Goal: Task Accomplishment & Management: Complete application form

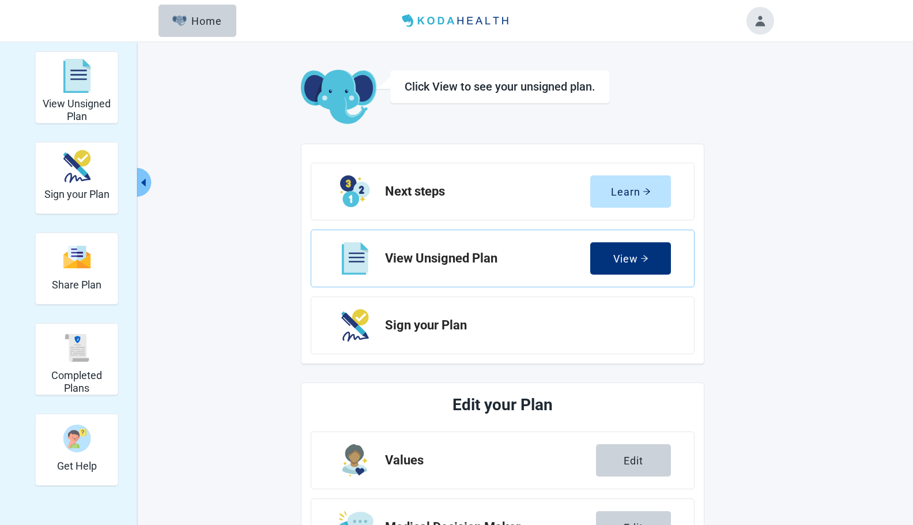
click at [520, 405] on h1 "Edit your Plan" at bounding box center [503, 404] width 298 height 25
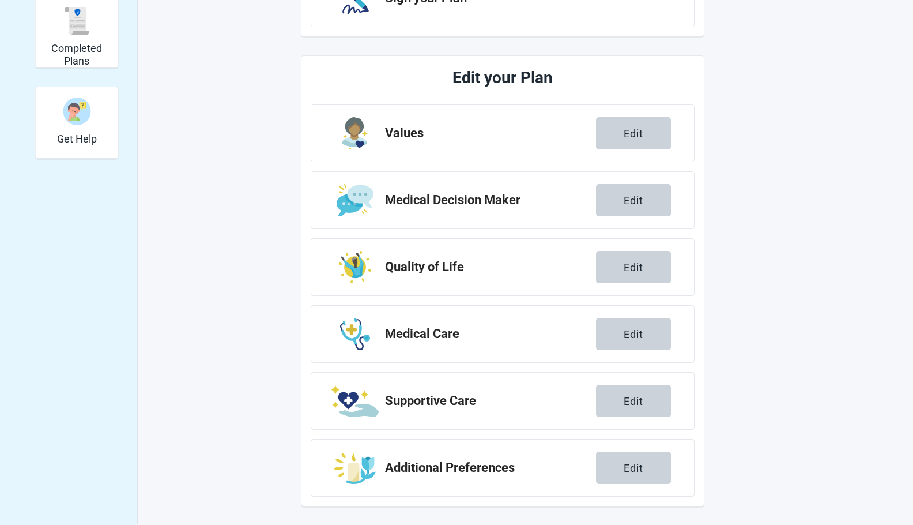
scroll to position [204, 0]
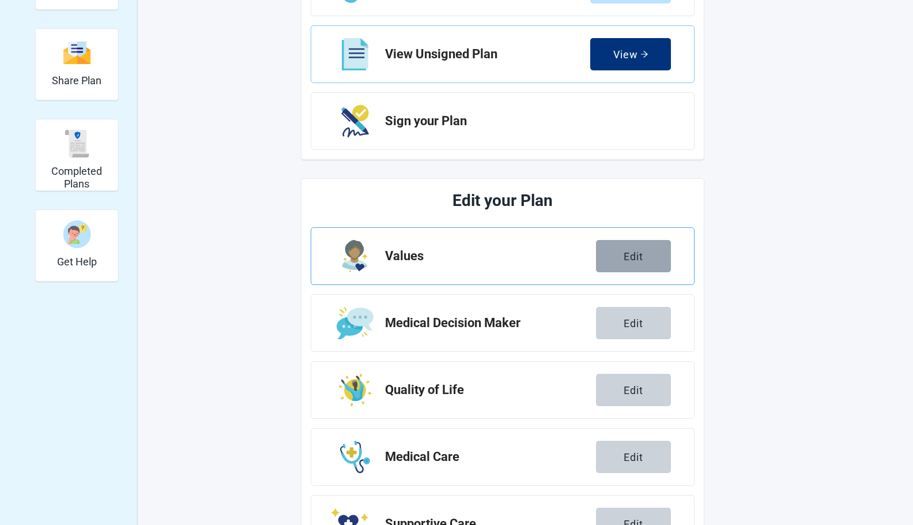
click at [646, 254] on button "Edit" at bounding box center [633, 256] width 75 height 32
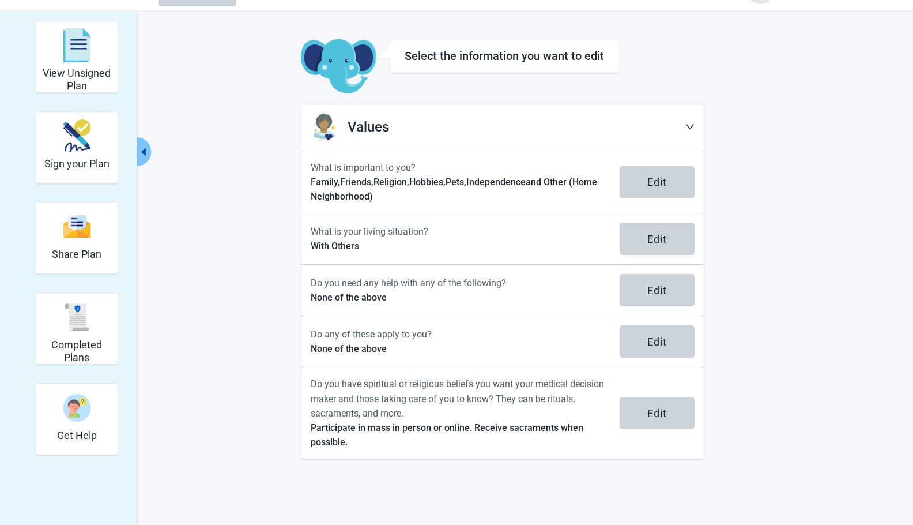
scroll to position [42, 0]
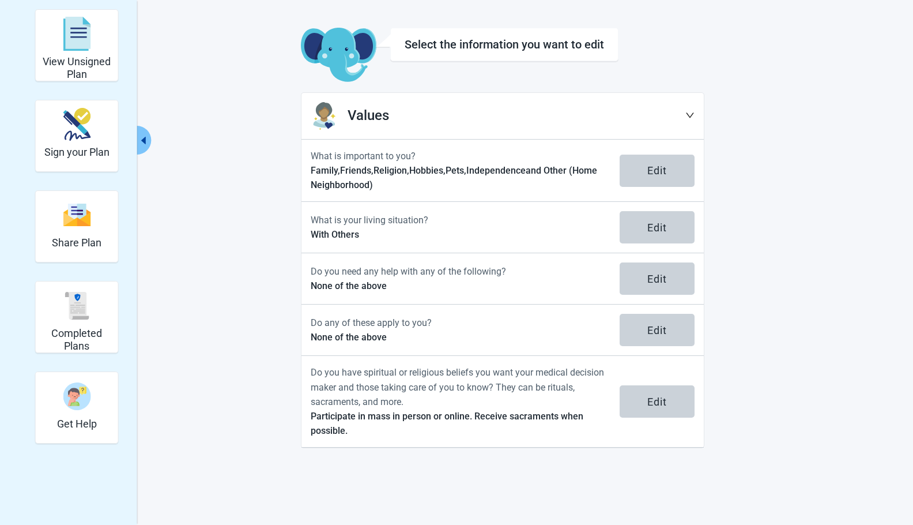
click at [690, 111] on icon "down" at bounding box center [690, 115] width 9 height 9
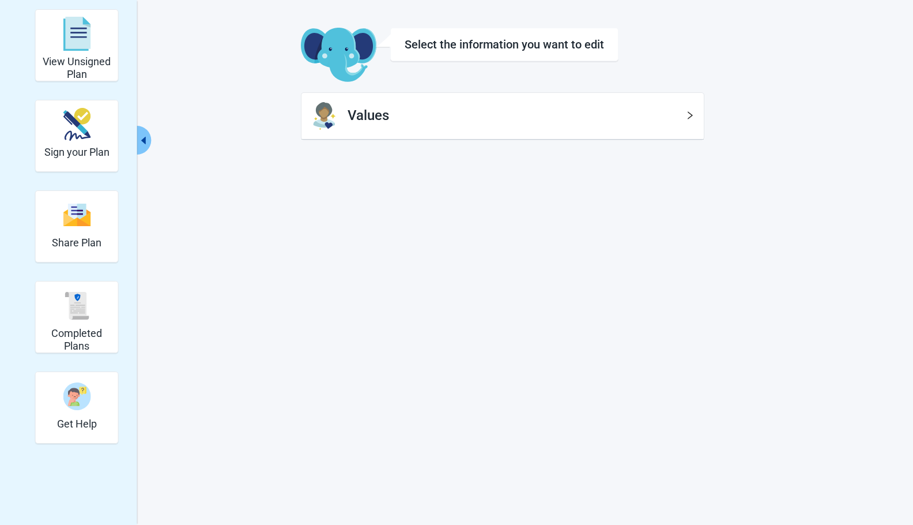
click at [688, 111] on icon "right" at bounding box center [690, 115] width 9 height 9
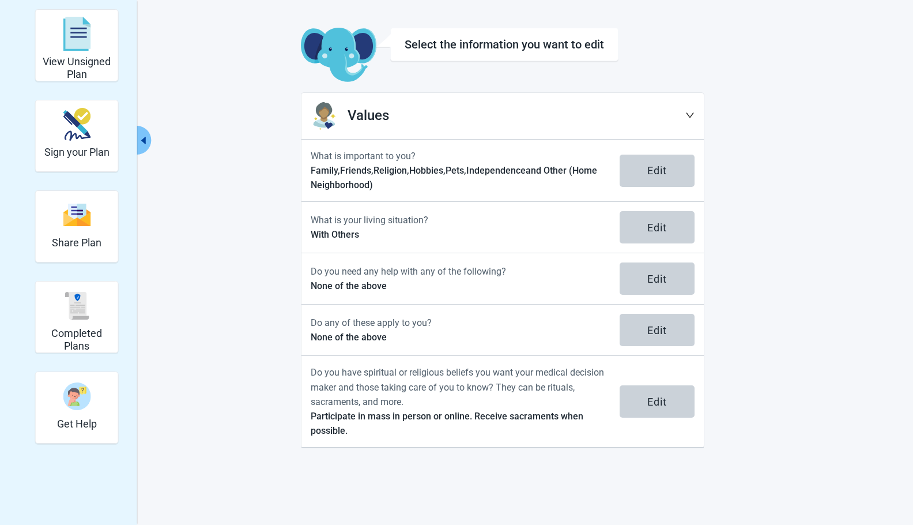
click at [572, 47] on div "Select the information you want to edit" at bounding box center [505, 44] width 200 height 14
click at [691, 113] on icon "down" at bounding box center [690, 115] width 9 height 9
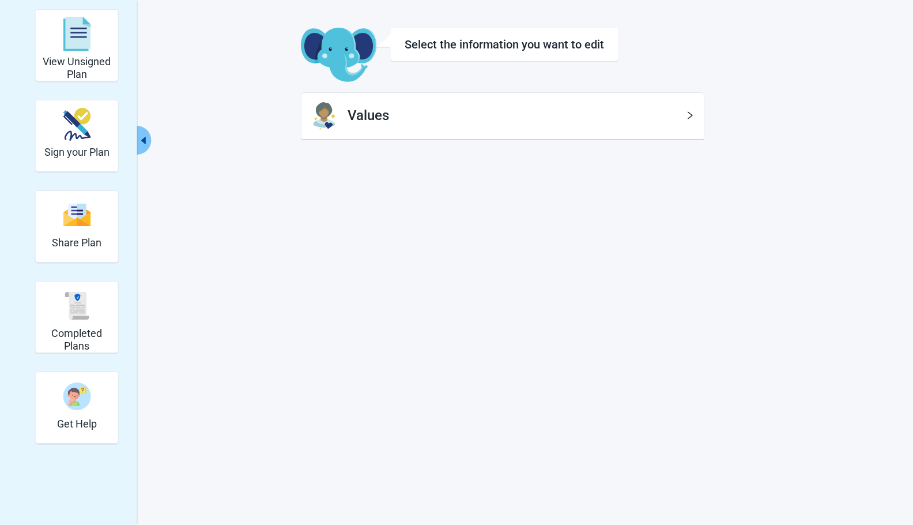
scroll to position [0, 0]
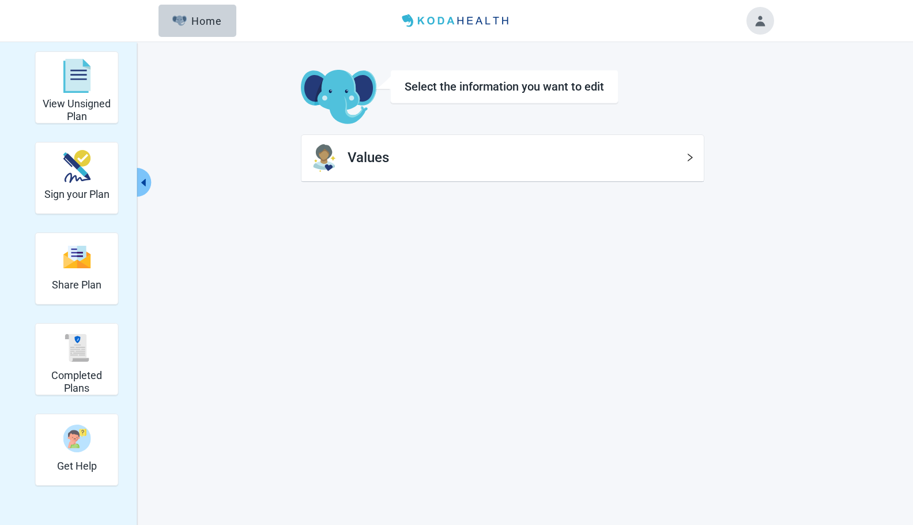
click at [335, 95] on img at bounding box center [339, 97] width 76 height 55
click at [205, 18] on div "Home" at bounding box center [197, 21] width 50 height 12
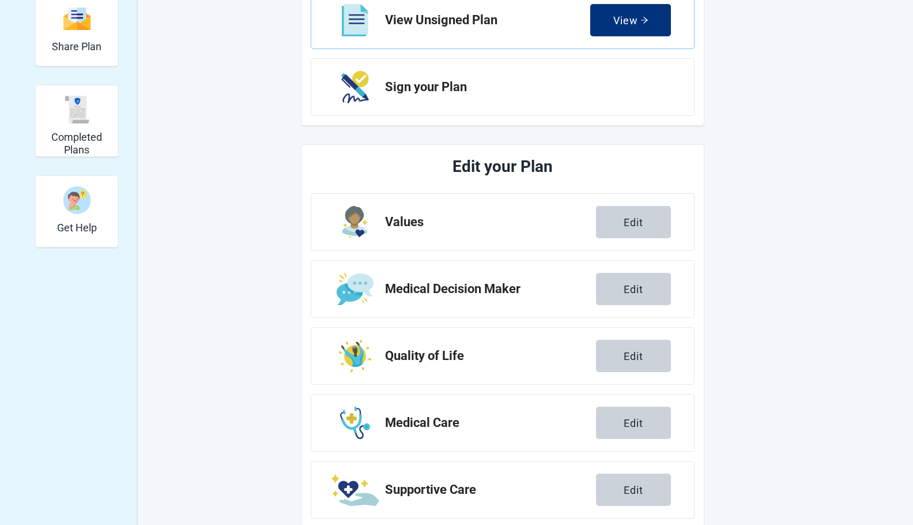
scroll to position [239, 0]
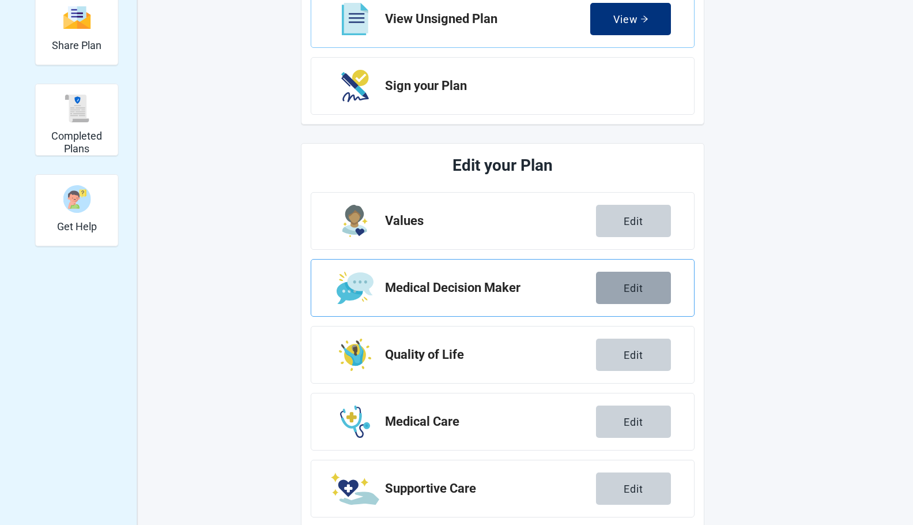
click at [640, 284] on div "Edit" at bounding box center [634, 288] width 20 height 12
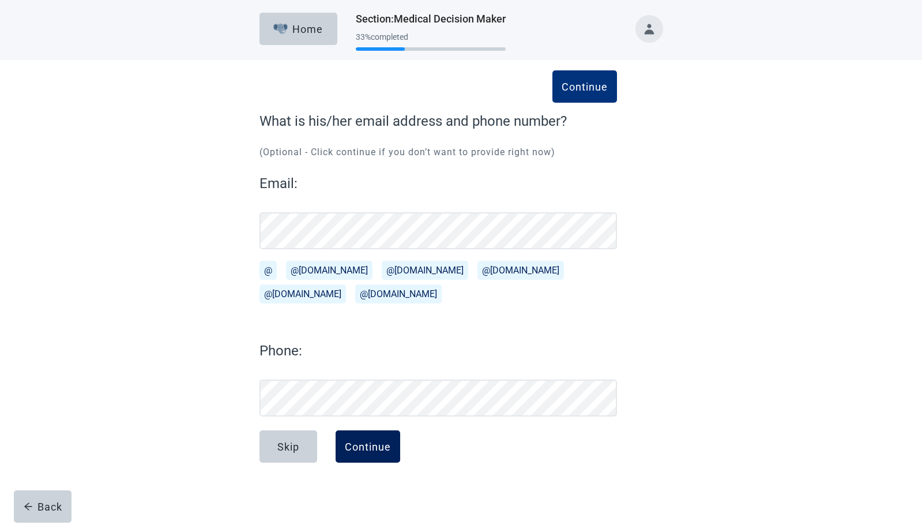
click at [376, 452] on div "Continue" at bounding box center [368, 447] width 46 height 12
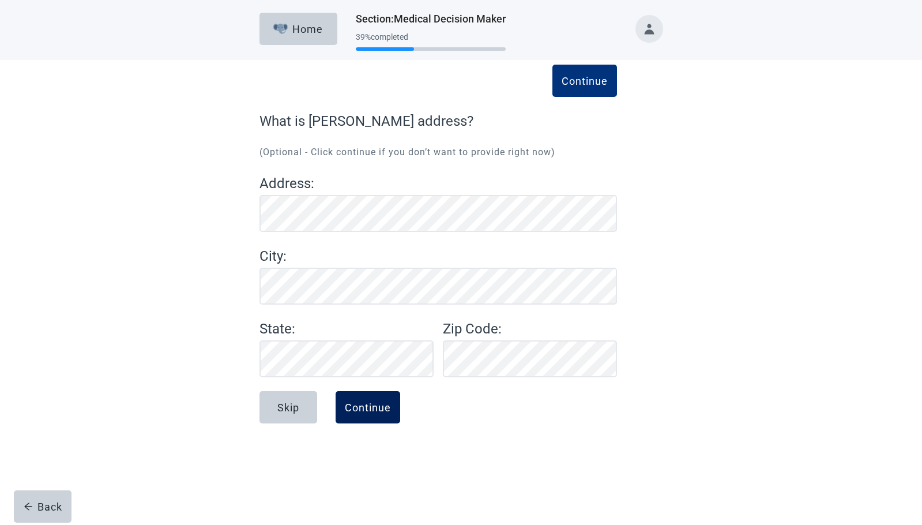
click at [382, 411] on div "Continue" at bounding box center [368, 407] width 46 height 12
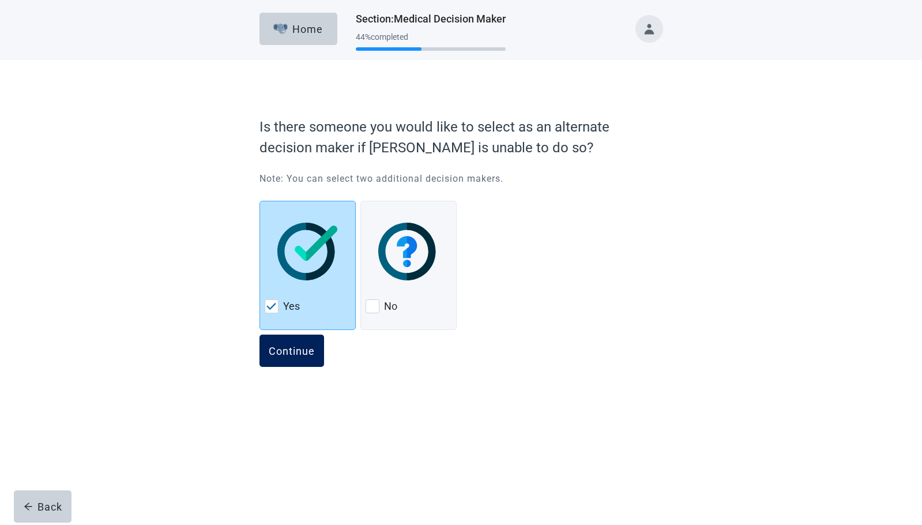
click at [300, 351] on div "Continue" at bounding box center [292, 351] width 46 height 12
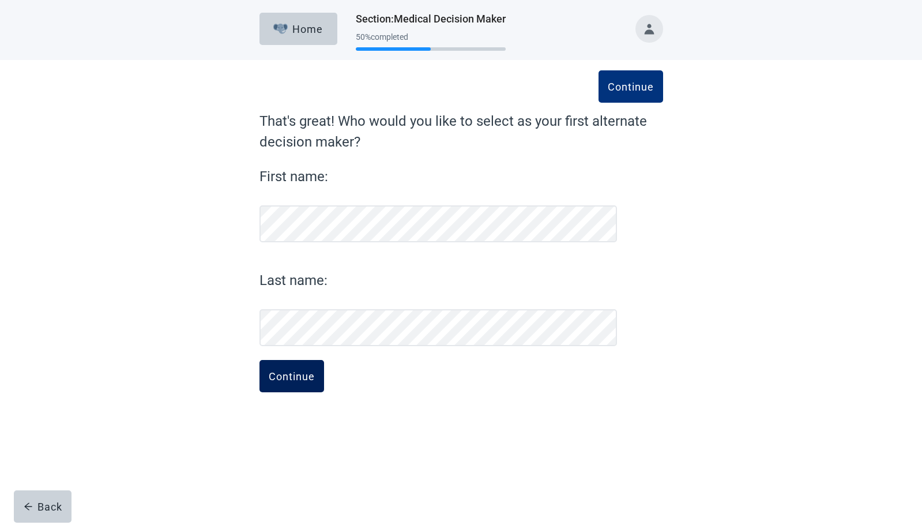
click at [298, 373] on div "Continue" at bounding box center [292, 376] width 46 height 12
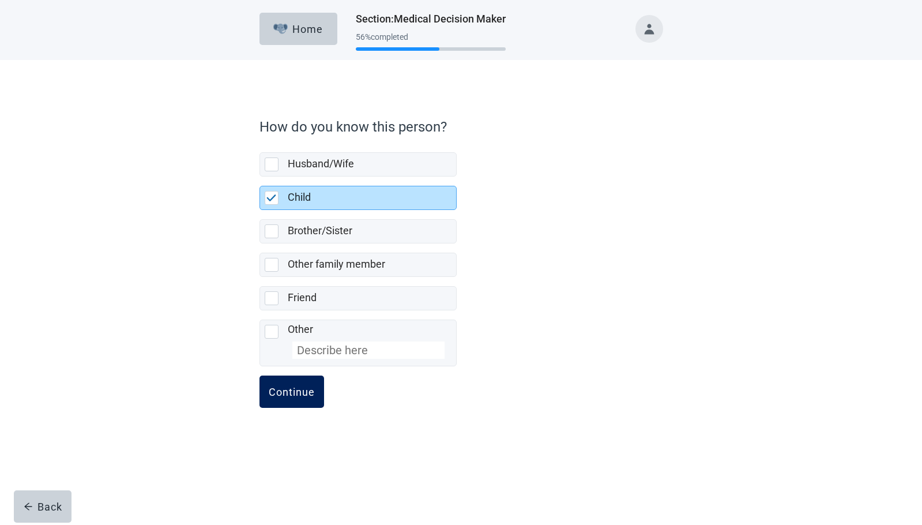
click at [302, 390] on div "Continue" at bounding box center [292, 392] width 46 height 12
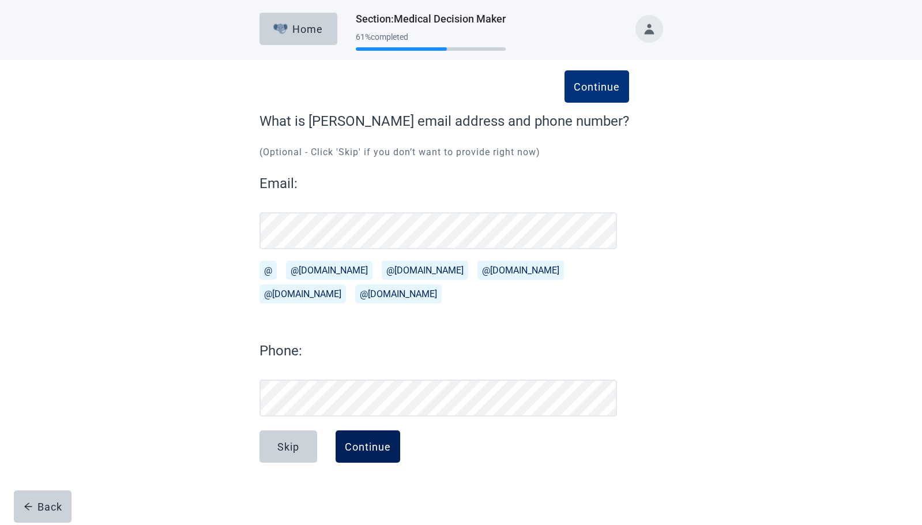
click at [377, 449] on div "Continue" at bounding box center [368, 447] width 46 height 12
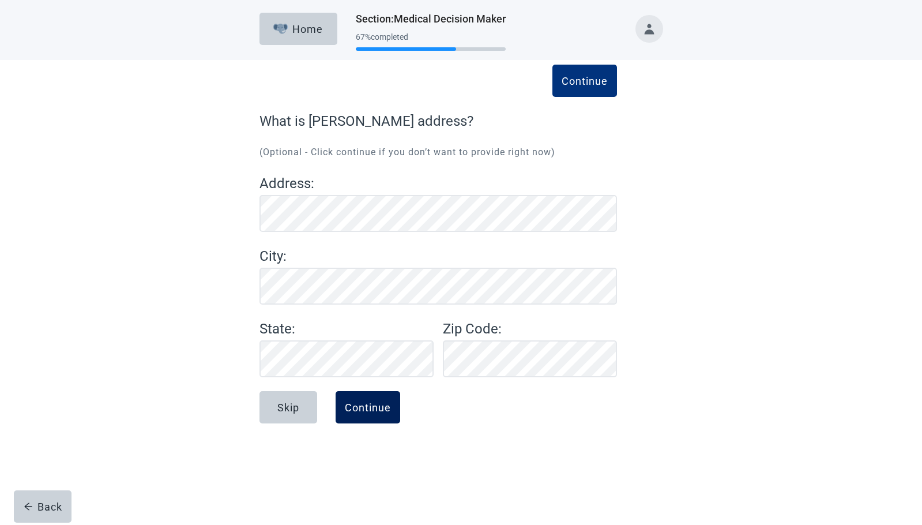
click at [367, 411] on div "Continue" at bounding box center [368, 407] width 46 height 12
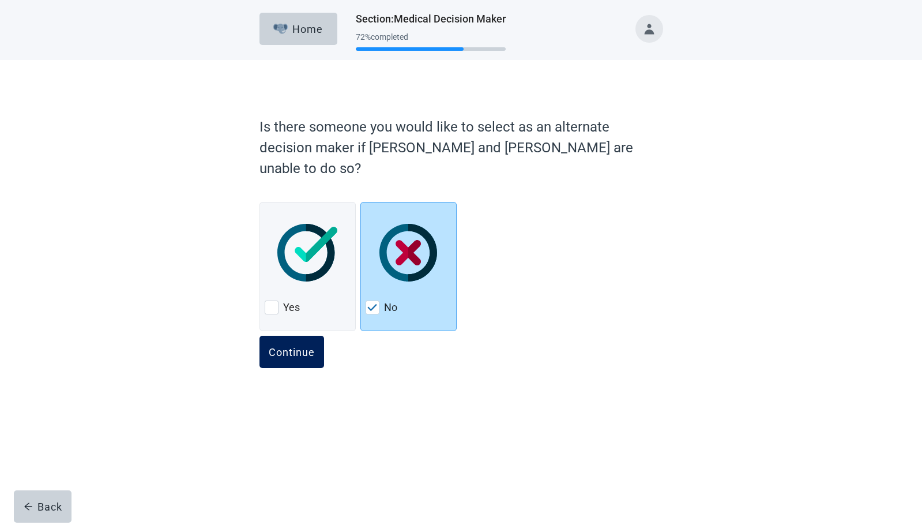
click at [299, 346] on div "Continue" at bounding box center [292, 352] width 46 height 12
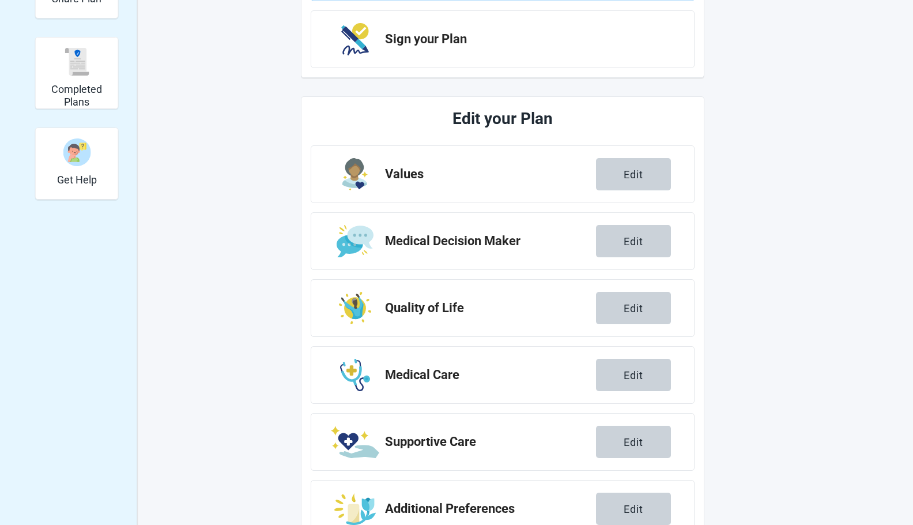
scroll to position [292, 0]
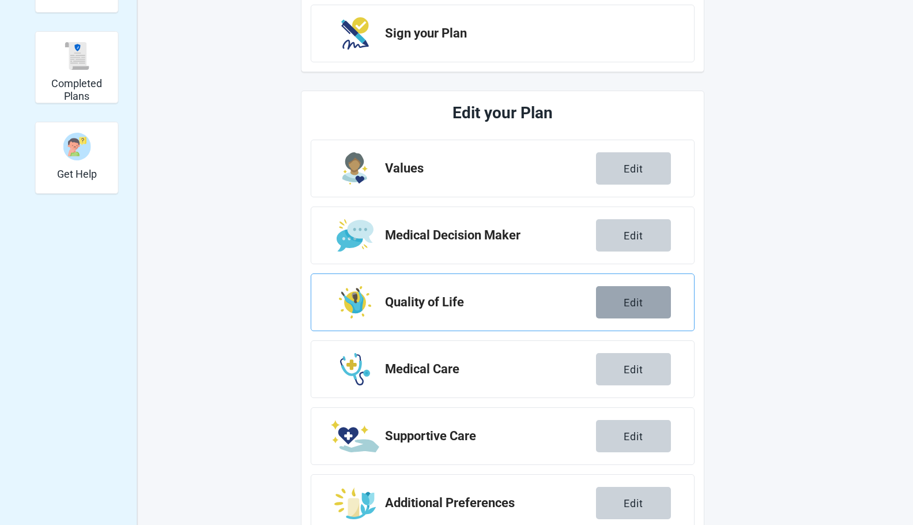
click at [639, 300] on div "Edit" at bounding box center [634, 302] width 20 height 12
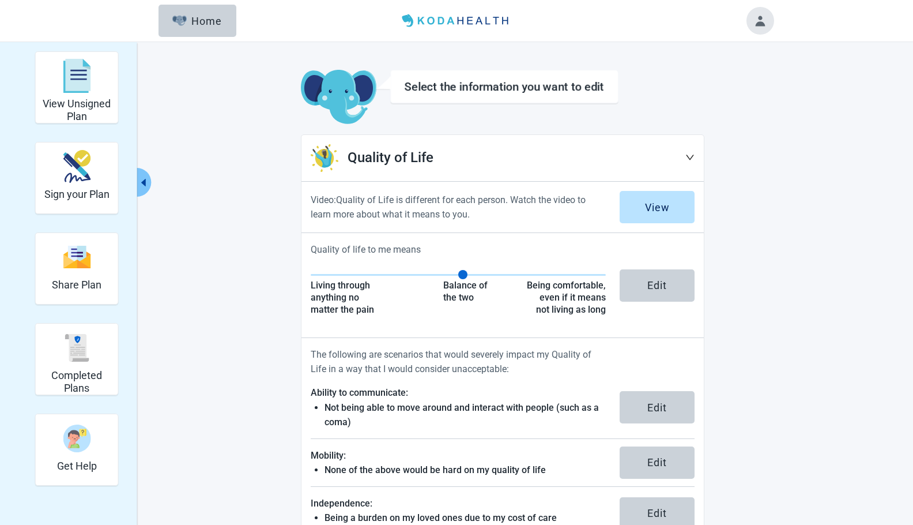
click at [686, 153] on icon "down" at bounding box center [690, 157] width 9 height 9
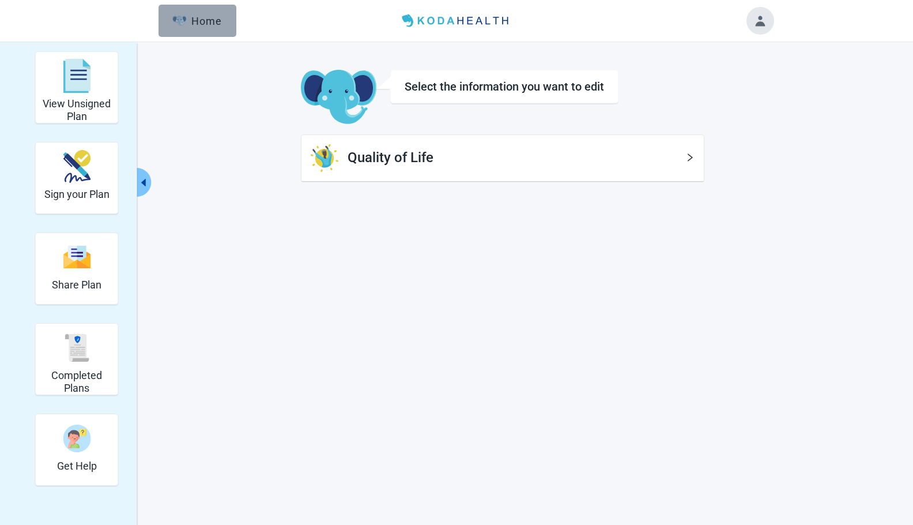
click at [212, 23] on div "Home" at bounding box center [197, 21] width 50 height 12
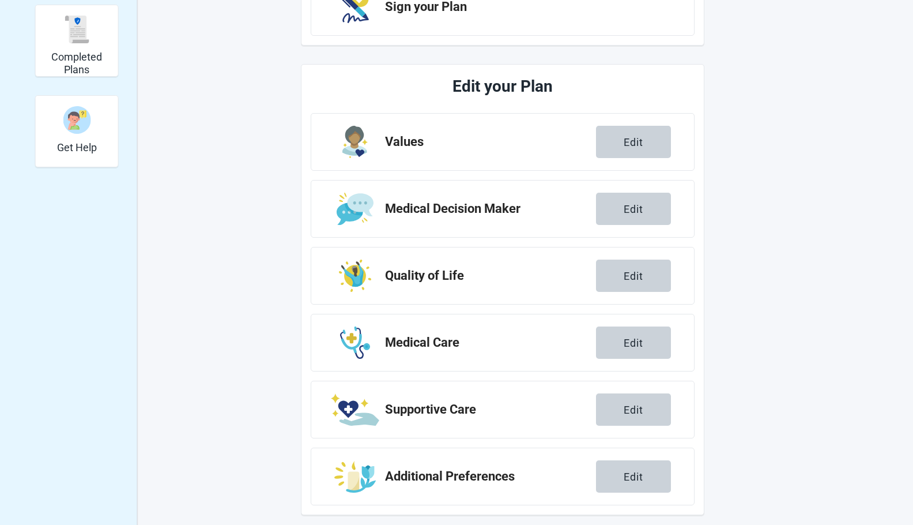
scroll to position [327, 0]
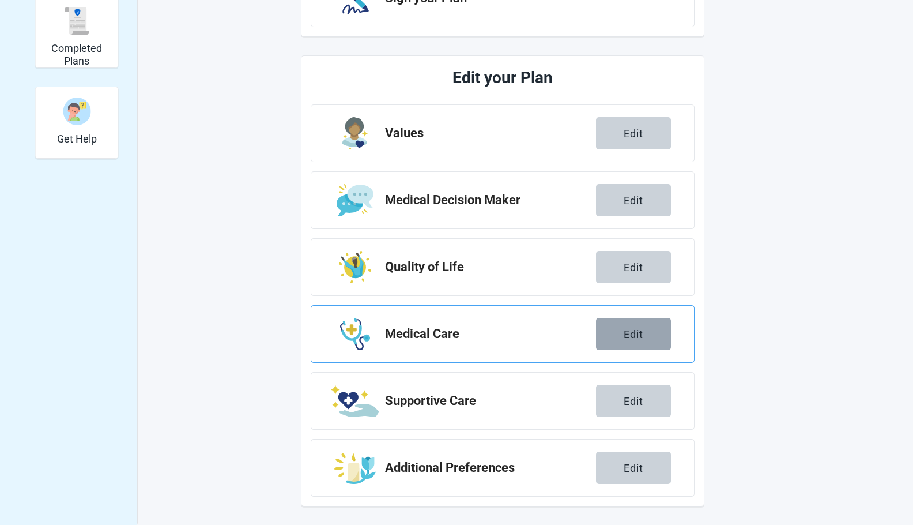
click at [629, 334] on div "Edit" at bounding box center [634, 334] width 20 height 12
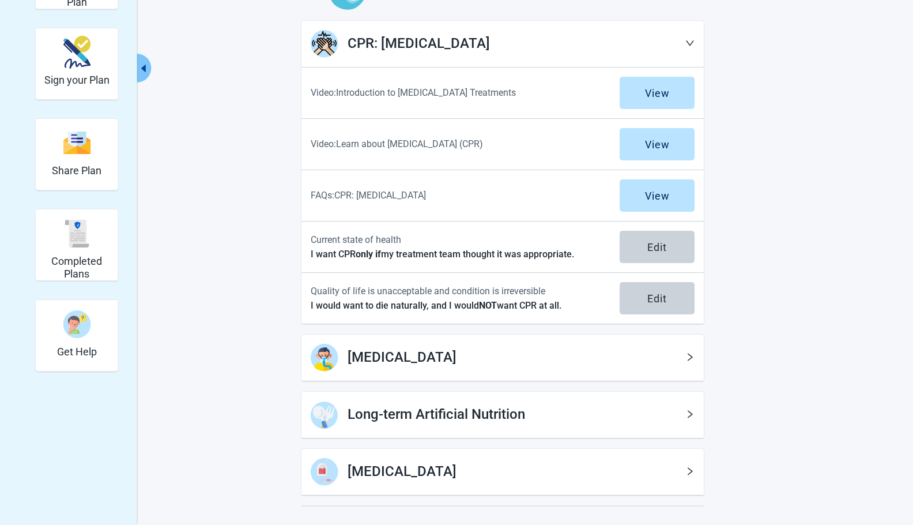
scroll to position [161, 0]
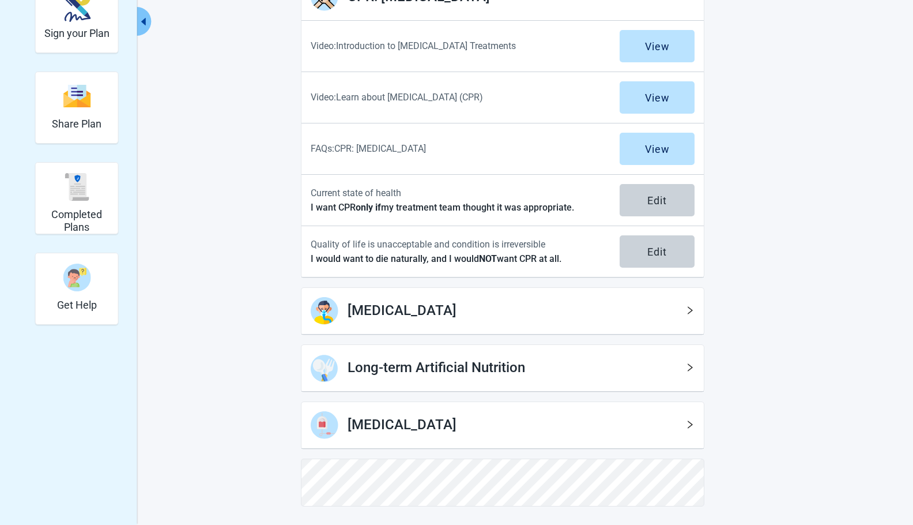
click at [690, 309] on icon "right" at bounding box center [690, 311] width 5 height 8
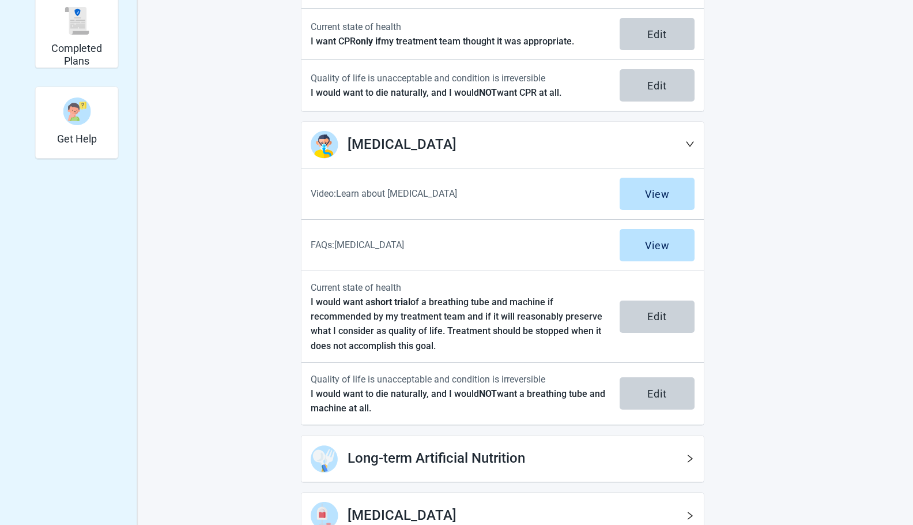
scroll to position [418, 0]
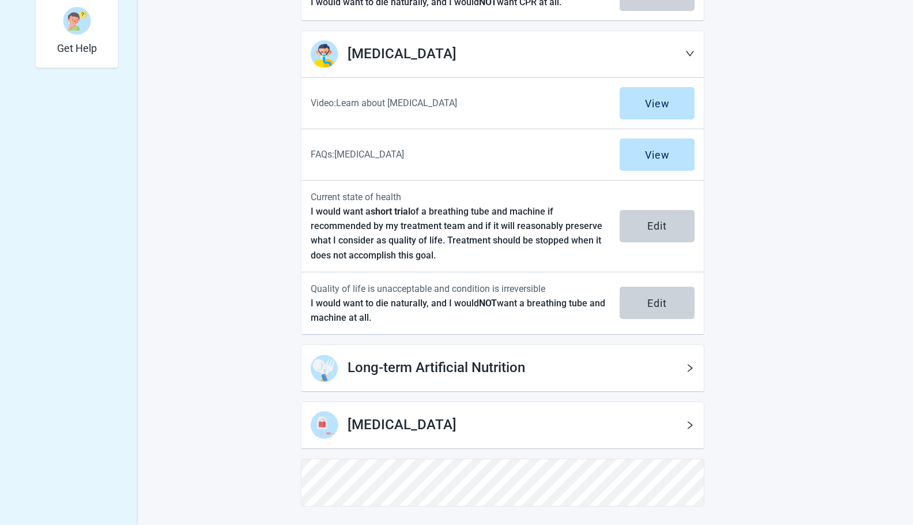
click at [693, 371] on icon "right" at bounding box center [690, 367] width 9 height 9
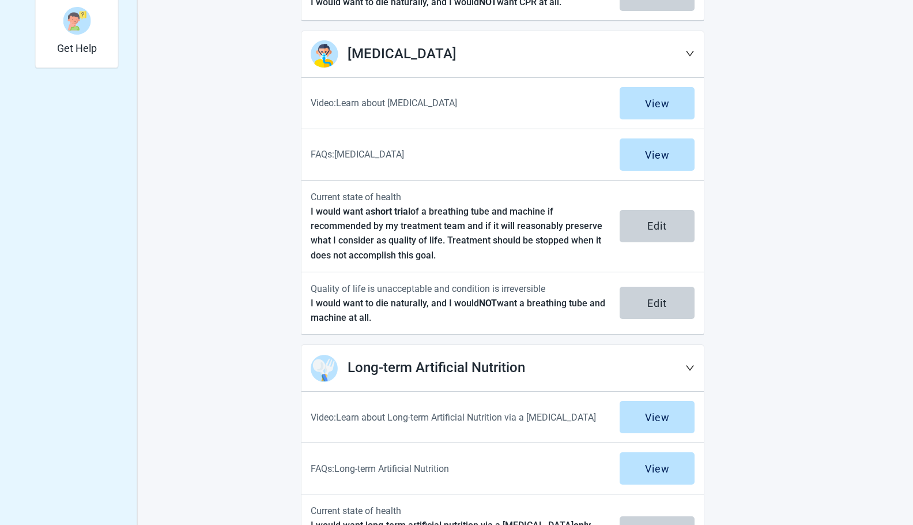
scroll to position [660, 0]
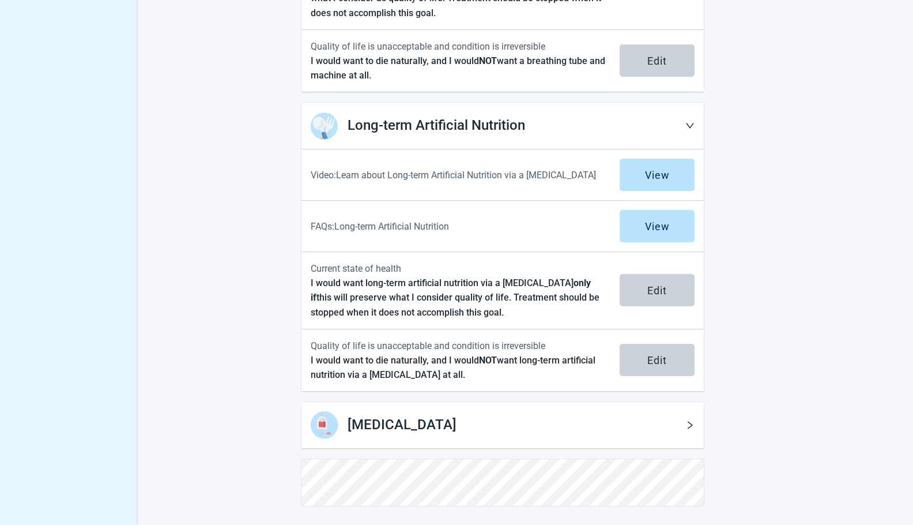
click at [686, 426] on icon "right" at bounding box center [690, 424] width 9 height 9
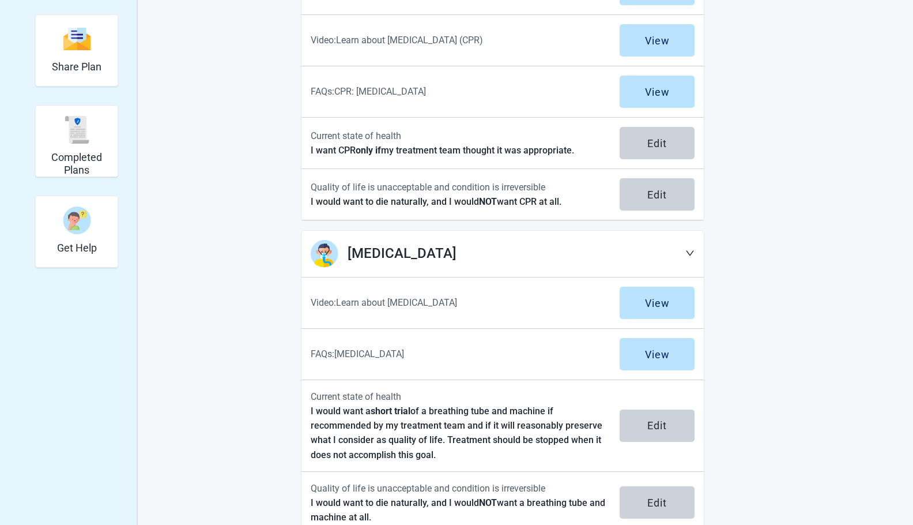
scroll to position [0, 0]
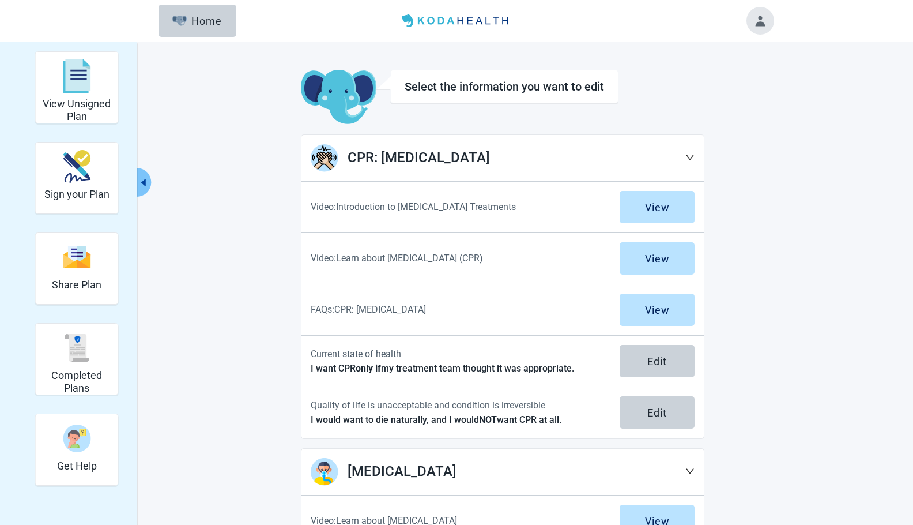
click at [689, 155] on icon "down" at bounding box center [690, 157] width 9 height 9
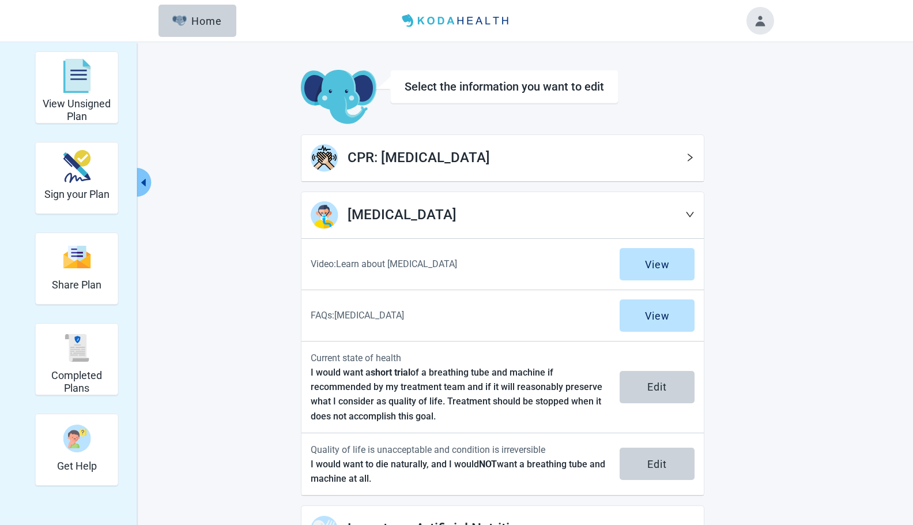
click at [690, 214] on icon "down" at bounding box center [690, 214] width 9 height 9
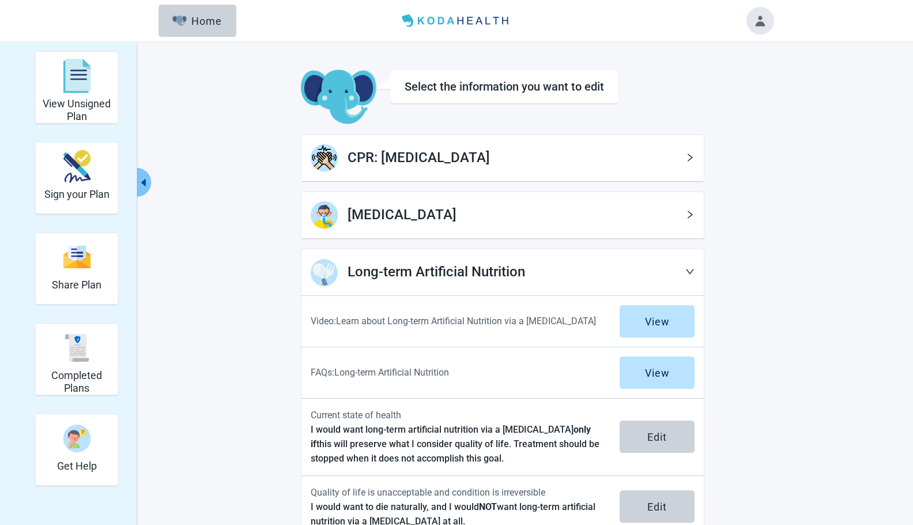
click at [691, 269] on icon "down" at bounding box center [690, 271] width 9 height 9
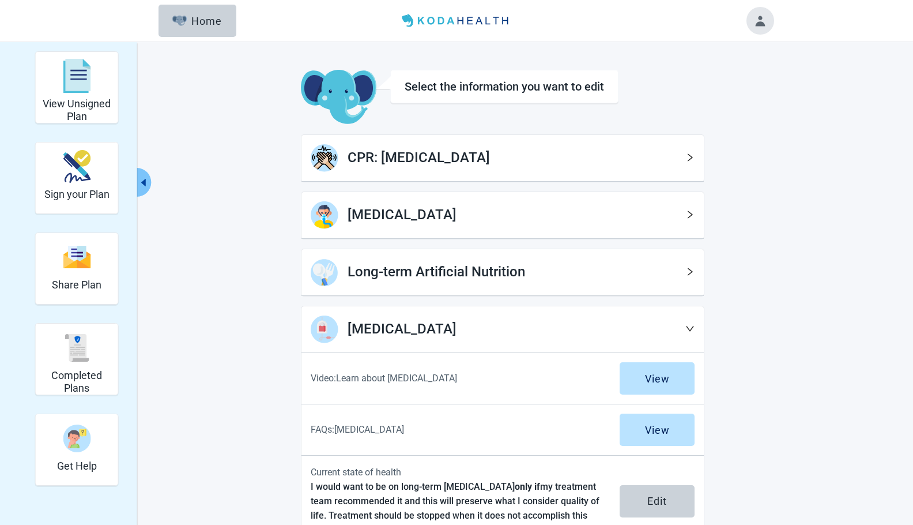
click at [691, 327] on icon "down" at bounding box center [690, 328] width 9 height 9
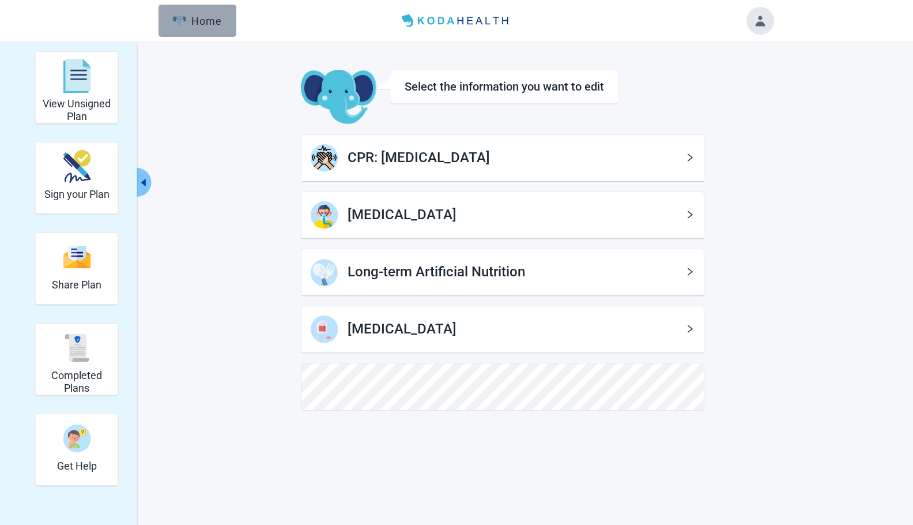
click at [200, 6] on button "Home" at bounding box center [198, 21] width 78 height 32
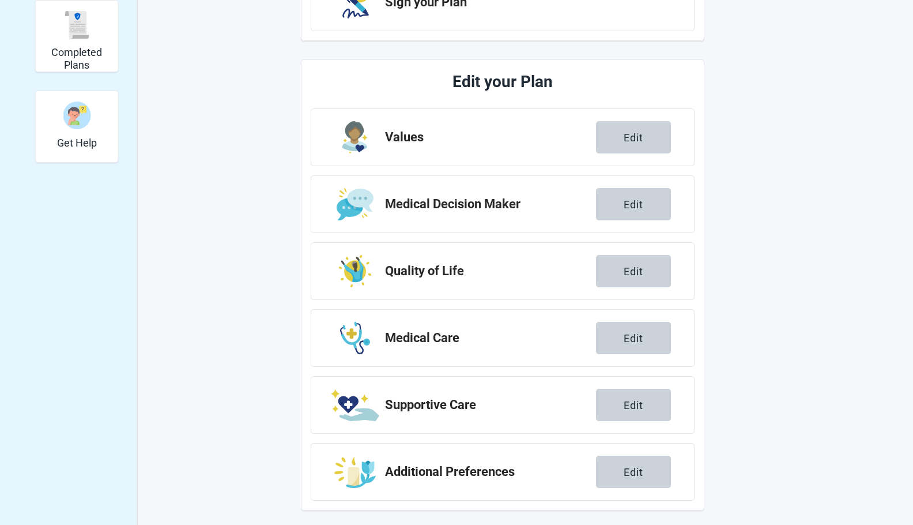
scroll to position [327, 0]
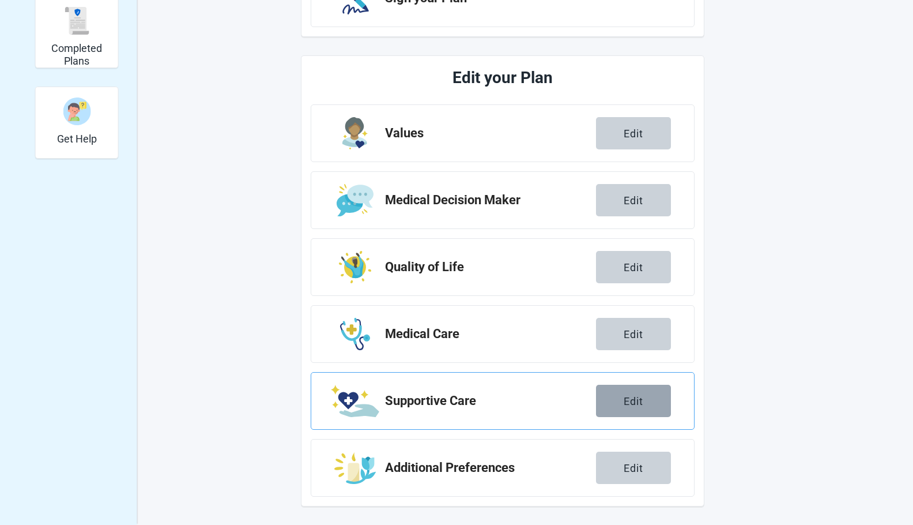
click at [640, 406] on div "Edit" at bounding box center [634, 401] width 20 height 12
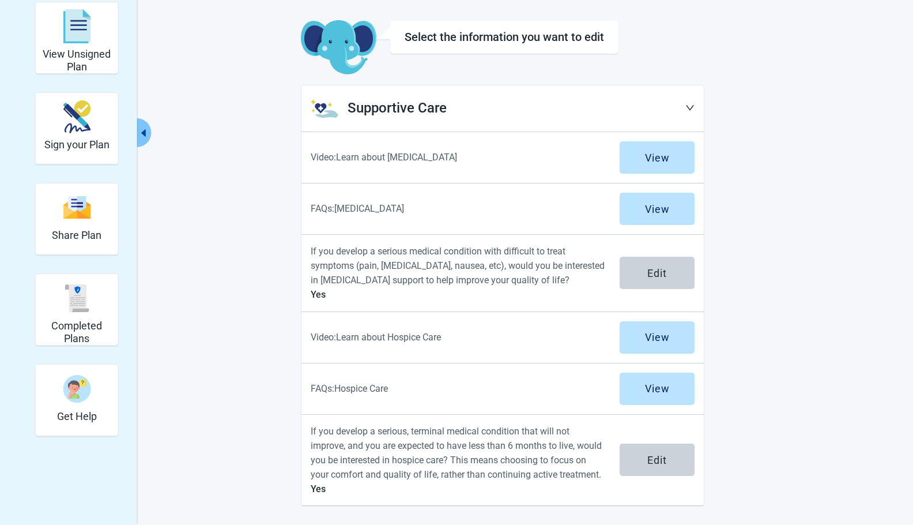
scroll to position [50, 0]
click at [692, 108] on icon "down" at bounding box center [690, 108] width 8 height 5
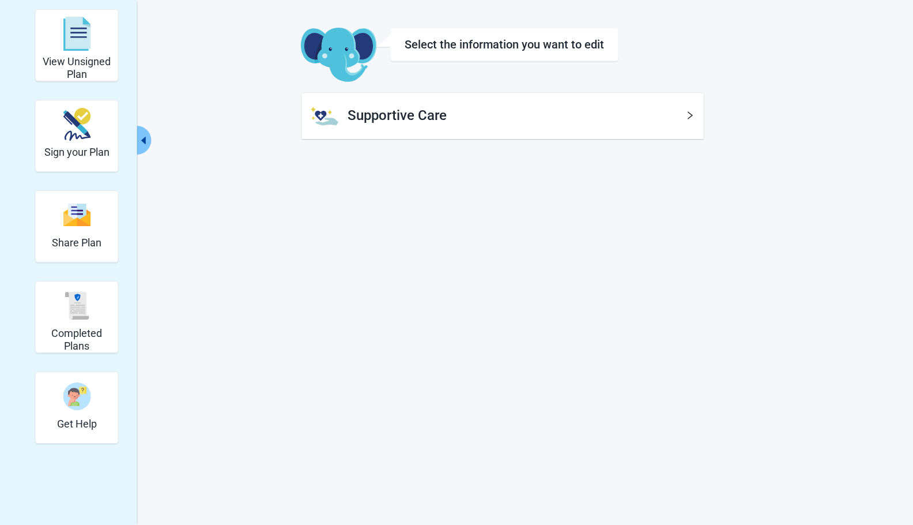
scroll to position [0, 0]
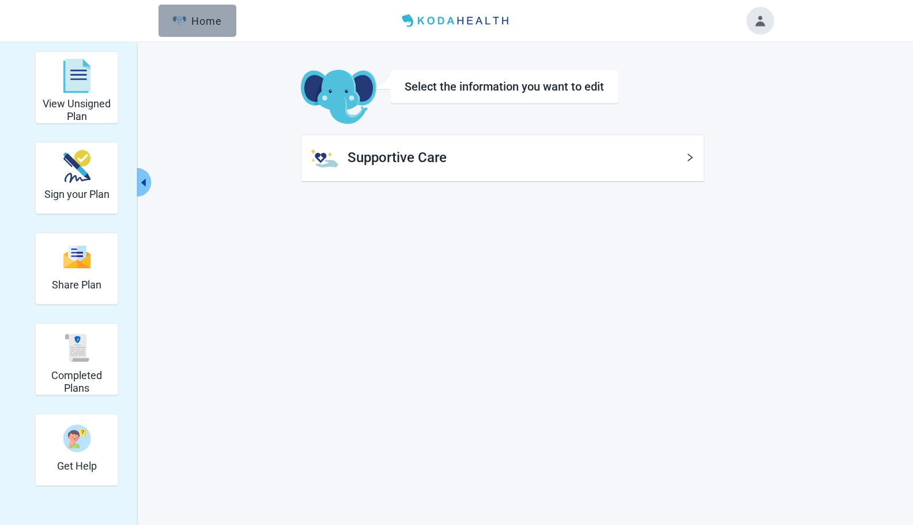
click at [210, 18] on div "Home" at bounding box center [197, 21] width 50 height 12
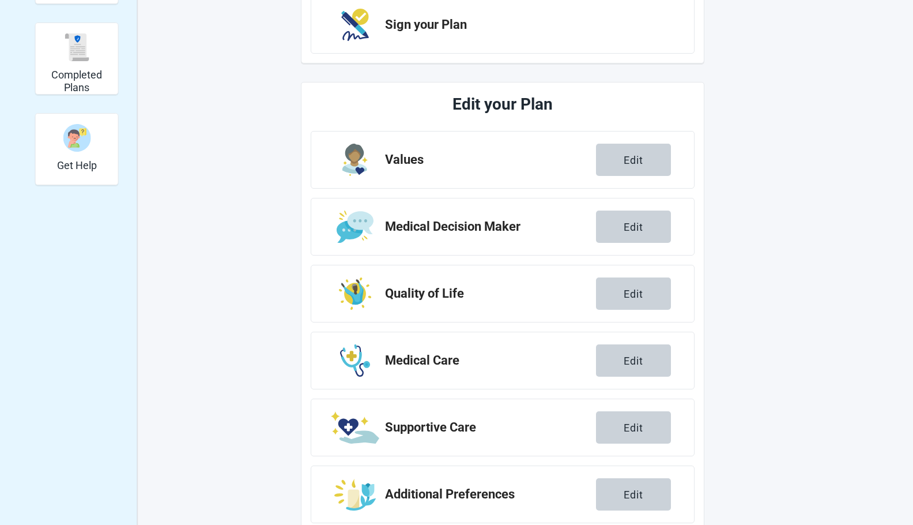
scroll to position [327, 0]
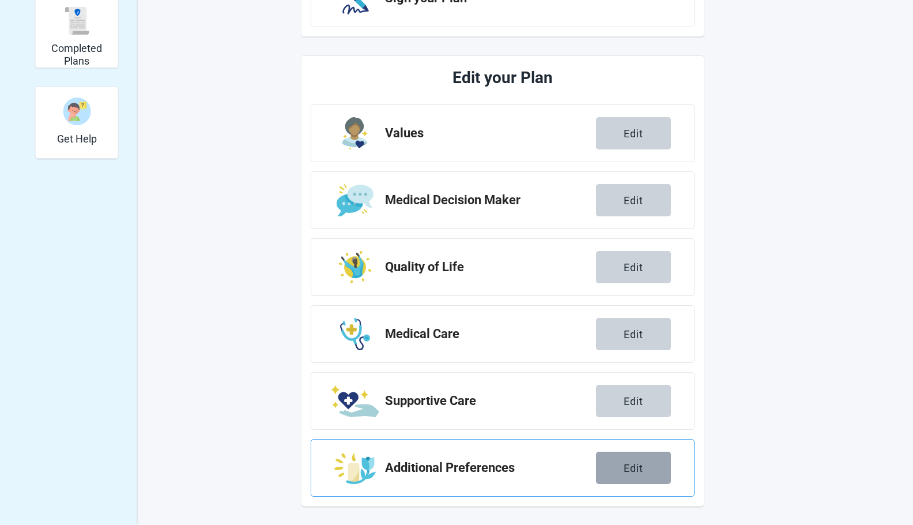
click at [646, 454] on button "Edit" at bounding box center [633, 468] width 75 height 32
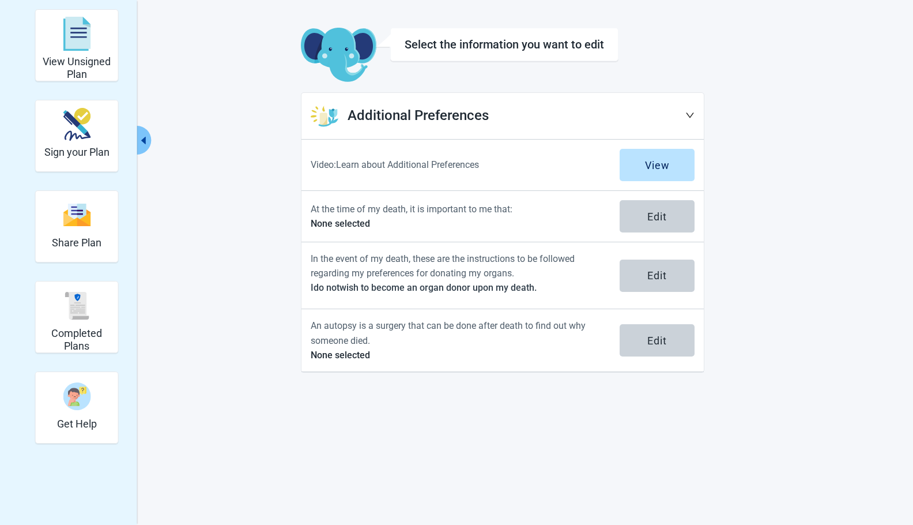
scroll to position [42, 0]
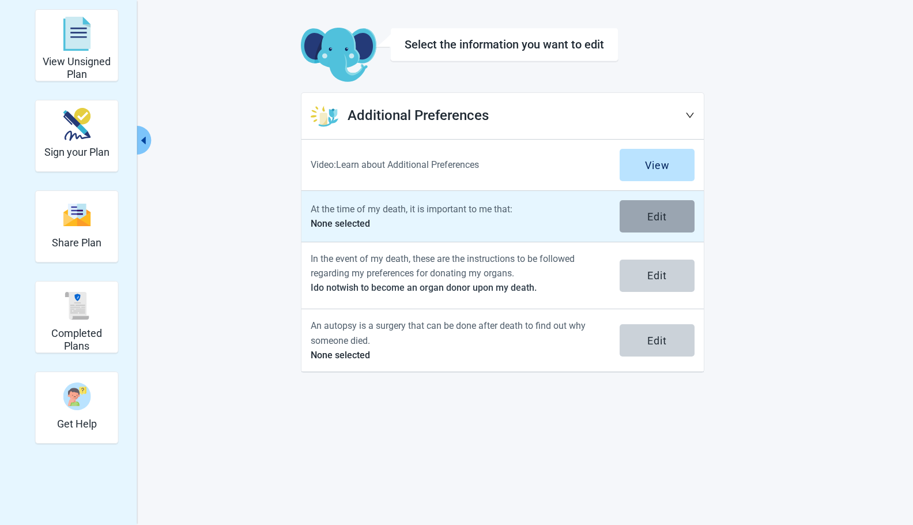
click at [645, 223] on button "Edit" at bounding box center [657, 216] width 75 height 32
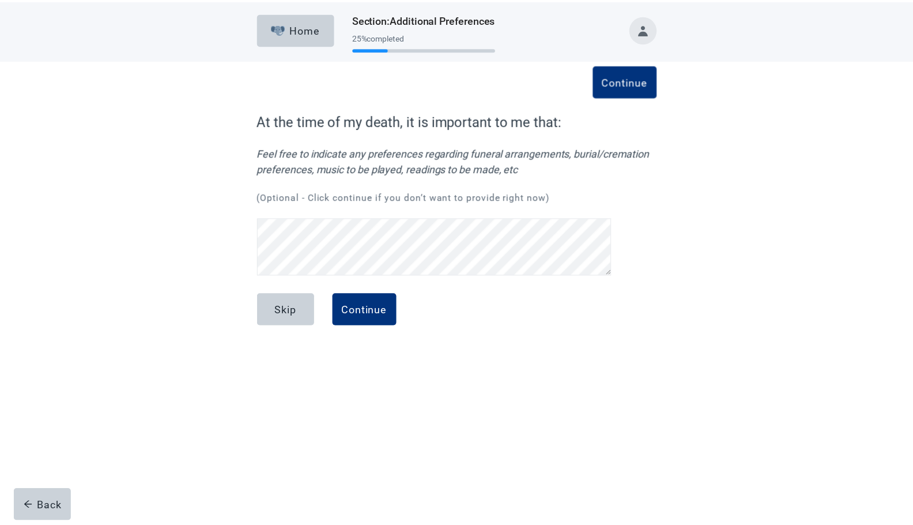
scroll to position [109, 0]
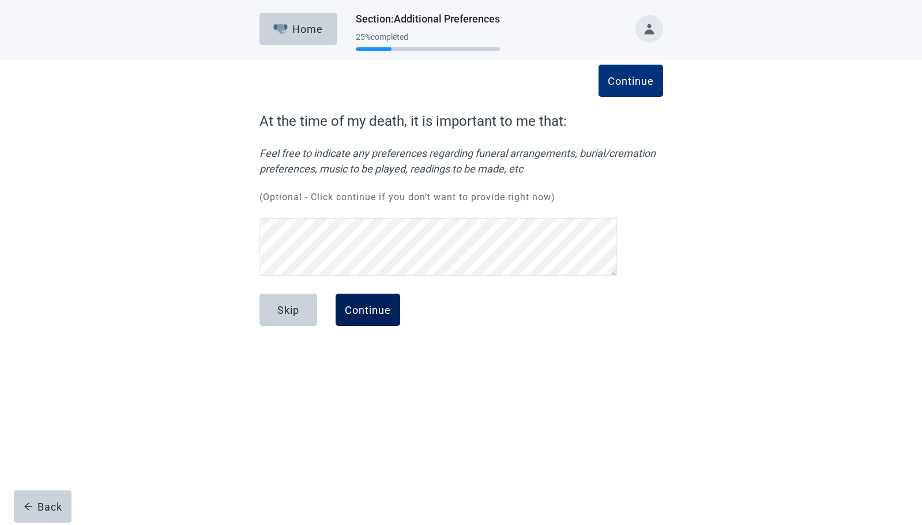
click at [377, 319] on button "Continue" at bounding box center [368, 310] width 65 height 32
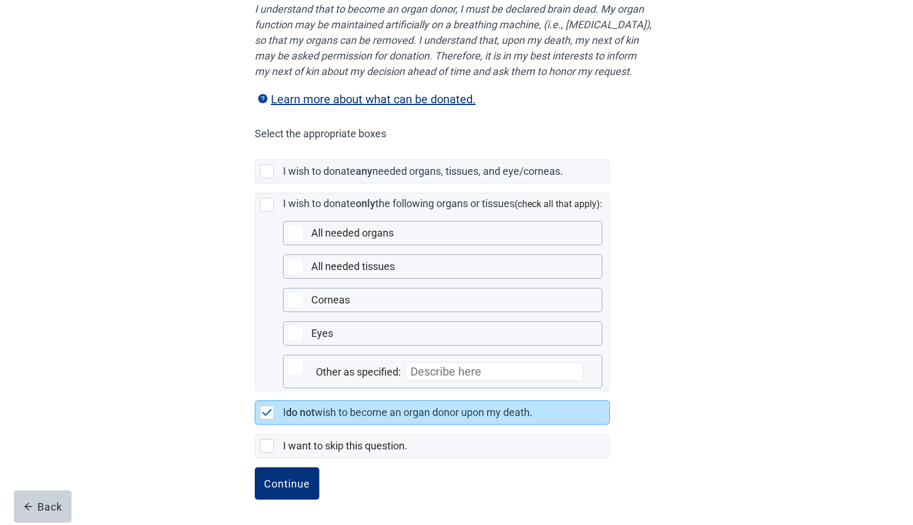
scroll to position [186, 0]
click at [284, 478] on div "Continue" at bounding box center [287, 484] width 46 height 12
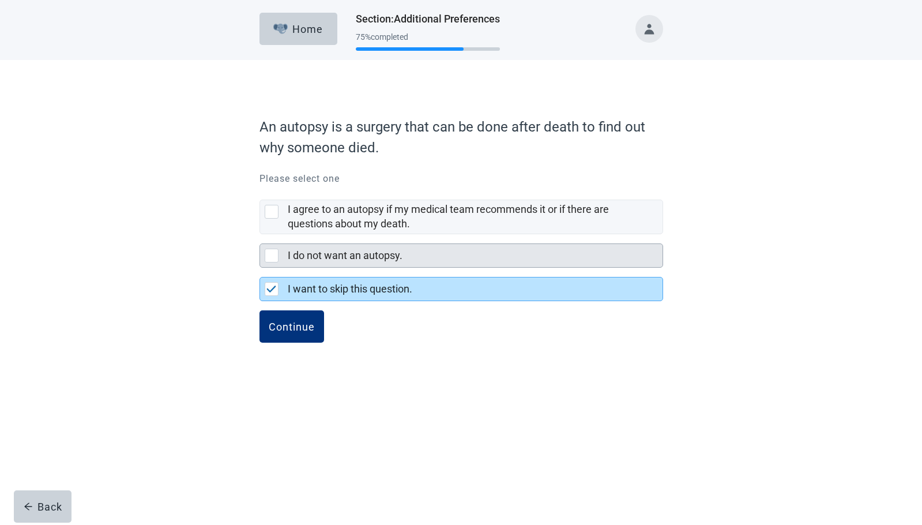
click at [272, 255] on div at bounding box center [272, 256] width 14 height 14
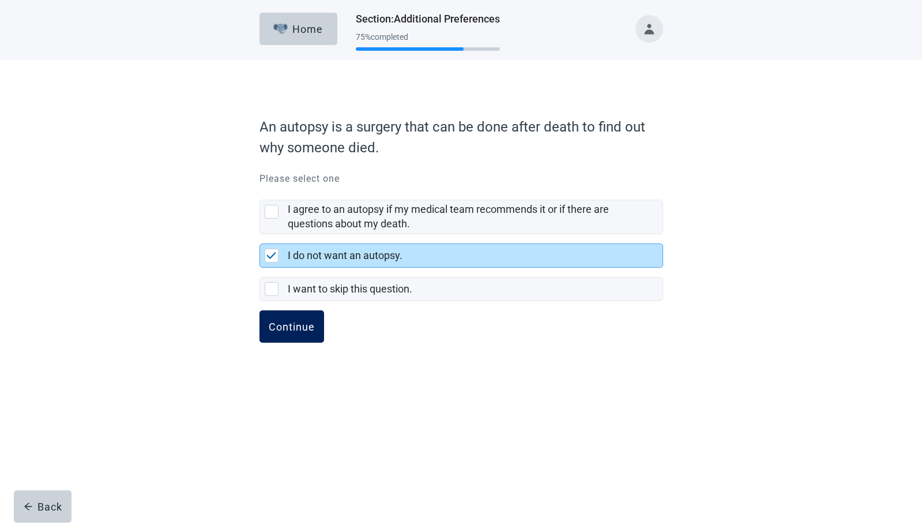
click at [294, 326] on div "Continue" at bounding box center [292, 327] width 46 height 12
